Goal: Information Seeking & Learning: Find specific fact

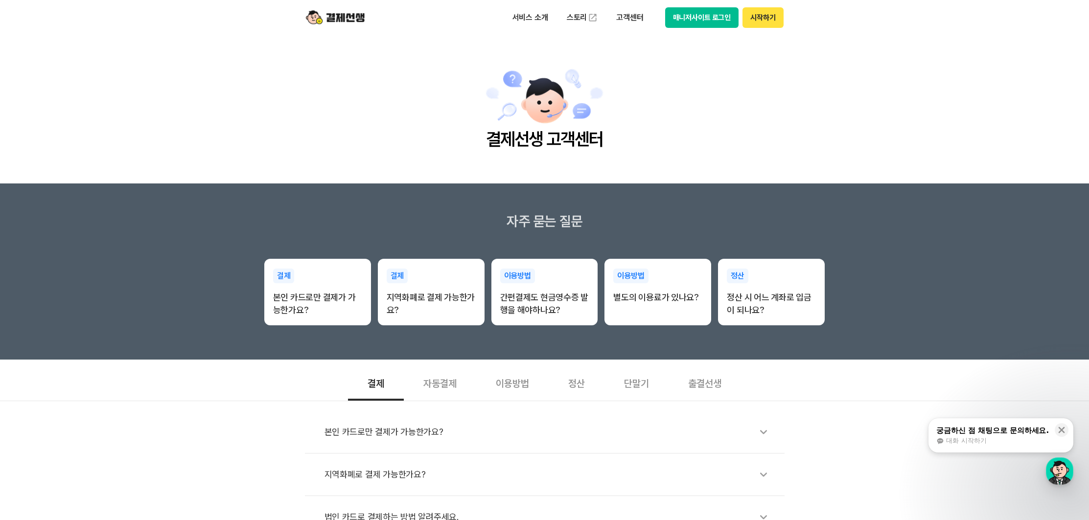
drag, startPoint x: 580, startPoint y: 389, endPoint x: 585, endPoint y: 385, distance: 6.3
click at [580, 389] on div "정산" at bounding box center [577, 383] width 56 height 36
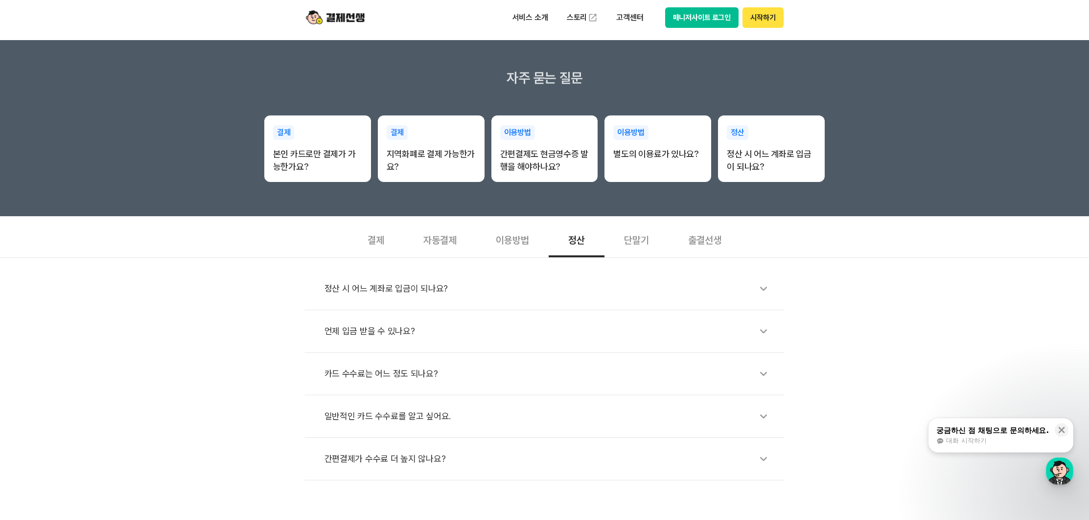
scroll to position [316, 0]
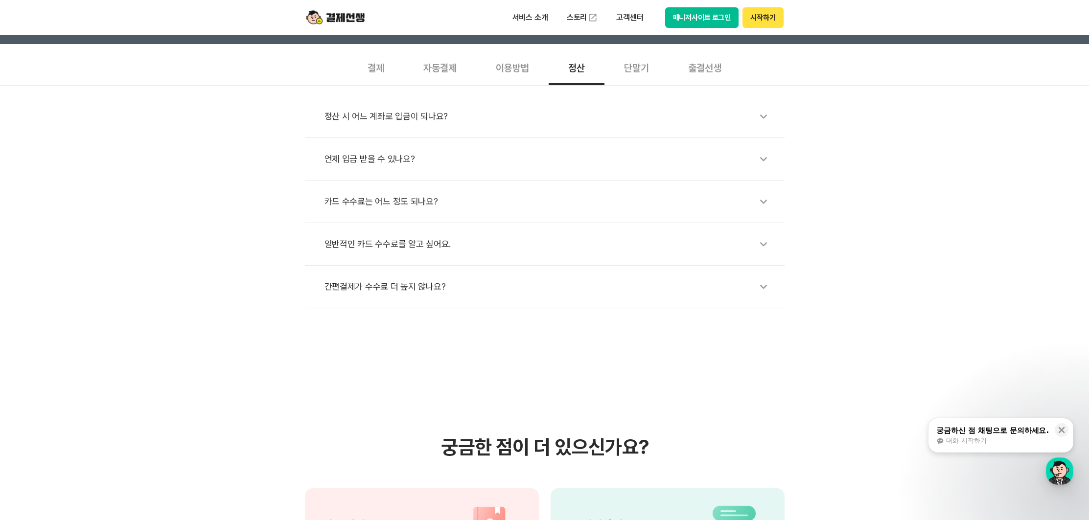
click at [376, 111] on div "정산 시 어느 계좌로 입금이 되나요?" at bounding box center [549, 116] width 450 height 23
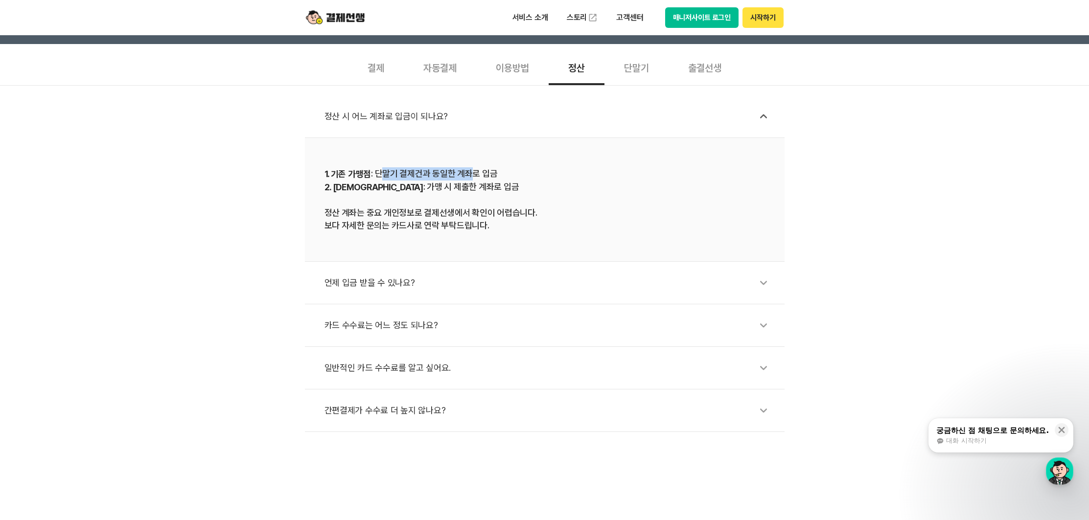
drag, startPoint x: 463, startPoint y: 179, endPoint x: 495, endPoint y: 180, distance: 32.3
click at [495, 180] on div "1. 기존 가맹점 : 단말기 결제건과 동일한 계좌로 입금 2. 신규 가맹점 : 가맹 시 제출한 계좌로 입금 정산 계좌는 중요 개인정보로 결제선…" at bounding box center [544, 199] width 440 height 65
drag, startPoint x: 498, startPoint y: 187, endPoint x: 415, endPoint y: 164, distance: 86.0
click at [415, 164] on li "1. 기존 가맹점 : 단말기 결제건과 동일한 계좌로 입금 2. 신규 가맹점 : 가맹 시 제출한 계좌로 입금 정산 계좌는 중요 개인정보로 결제선…" at bounding box center [545, 200] width 480 height 124
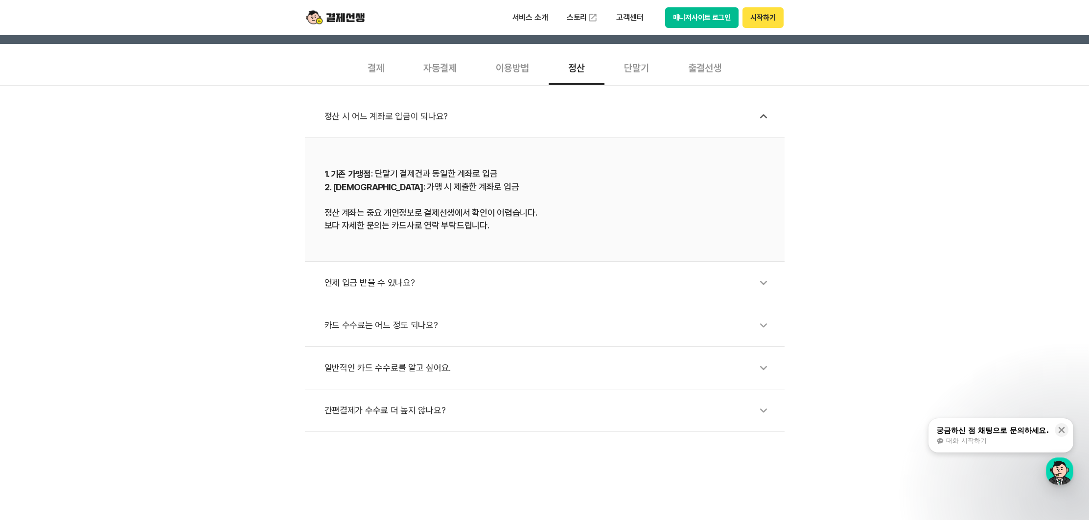
click at [370, 176] on b "1. 기존 가맹점" at bounding box center [347, 174] width 47 height 10
drag, startPoint x: 409, startPoint y: 186, endPoint x: 473, endPoint y: 196, distance: 64.9
click at [473, 196] on li "1. 기존 가맹점 : 단말기 결제건과 동일한 계좌로 입금 2. 신규 가맹점 : 가맹 시 제출한 계좌로 입금 정산 계좌는 중요 개인정보로 결제선…" at bounding box center [545, 200] width 480 height 124
click at [474, 196] on div "1. 기존 가맹점 : 단말기 결제건과 동일한 계좌로 입금 2. 신규 가맹점 : 가맹 시 제출한 계좌로 입금 정산 계좌는 중요 개인정보로 결제선…" at bounding box center [544, 199] width 440 height 65
drag, startPoint x: 474, startPoint y: 193, endPoint x: 365, endPoint y: 167, distance: 111.8
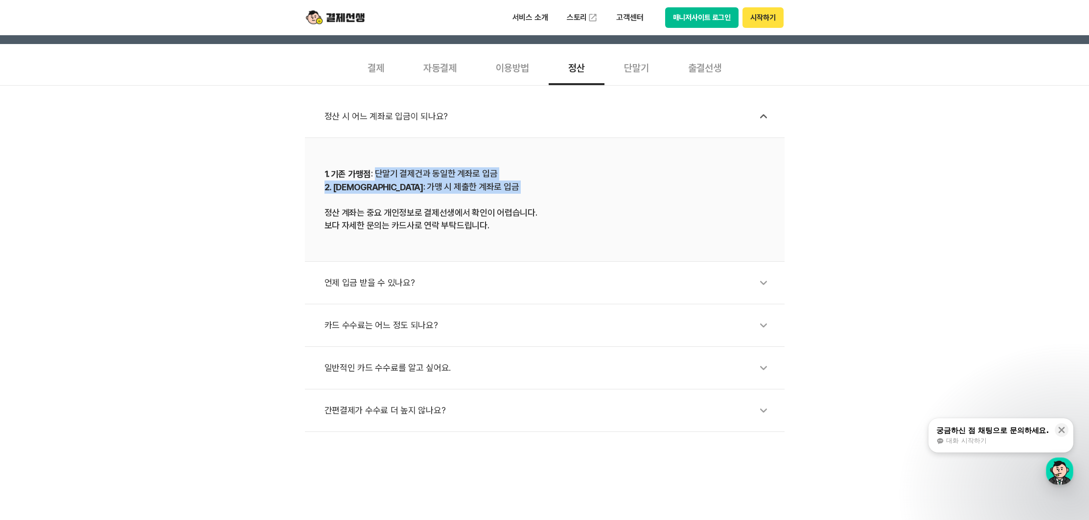
click at [376, 168] on div "1. 기존 가맹점 : 단말기 결제건과 동일한 계좌로 입금 2. 신규 가맹점 : 가맹 시 제출한 계좌로 입금 정산 계좌는 중요 개인정보로 결제선…" at bounding box center [544, 199] width 440 height 65
click at [361, 170] on b "1. 기존 가맹점" at bounding box center [347, 174] width 47 height 10
drag, startPoint x: 359, startPoint y: 171, endPoint x: 503, endPoint y: 204, distance: 147.2
click at [505, 206] on div "1. 기존 가맹점 : 단말기 결제건과 동일한 계좌로 입금 2. 신규 가맹점 : 가맹 시 제출한 계좌로 입금 정산 계좌는 중요 개인정보로 결제선…" at bounding box center [544, 199] width 440 height 65
click at [504, 205] on div "1. 기존 가맹점 : 단말기 결제건과 동일한 계좌로 입금 2. 신규 가맹점 : 가맹 시 제출한 계좌로 입금 정산 계좌는 중요 개인정보로 결제선…" at bounding box center [544, 199] width 440 height 65
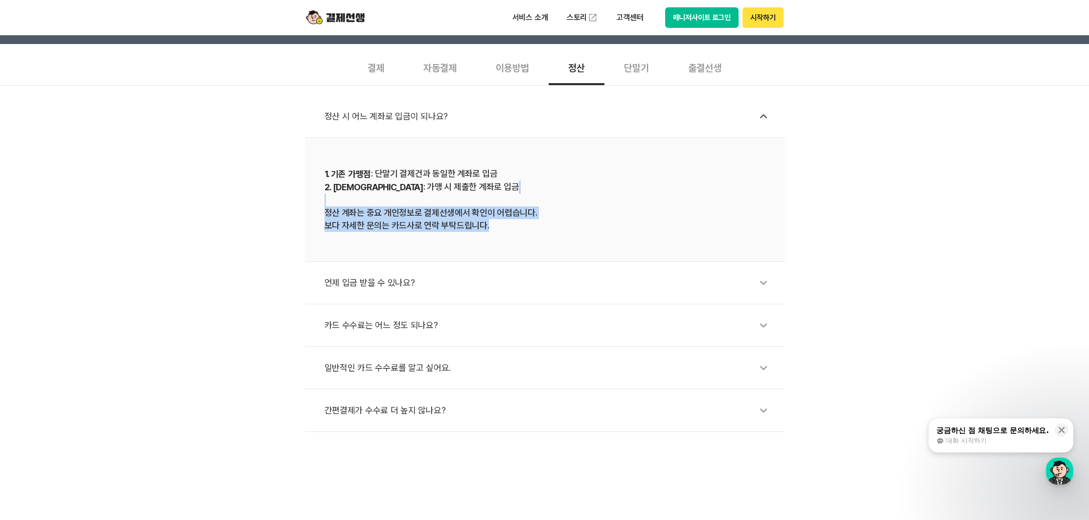
drag, startPoint x: 518, startPoint y: 228, endPoint x: 408, endPoint y: 191, distance: 116.1
click at [417, 193] on div "1. 기존 가맹점 : 단말기 결제건과 동일한 계좌로 입금 2. 신규 가맹점 : 가맹 시 제출한 계좌로 입금 정산 계좌는 중요 개인정보로 결제선…" at bounding box center [544, 199] width 440 height 65
